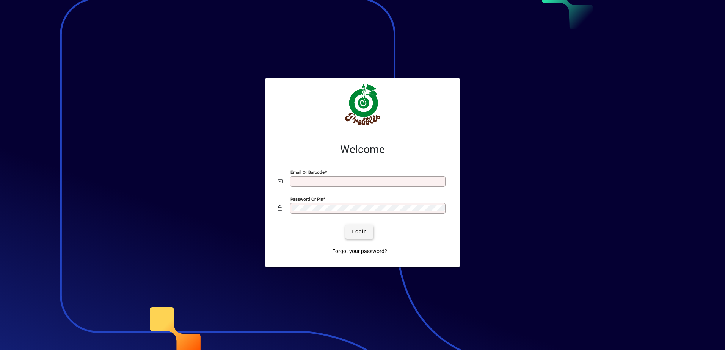
type input "**********"
click at [363, 232] on span "Login" at bounding box center [359, 232] width 16 height 8
